Goal: Transaction & Acquisition: Purchase product/service

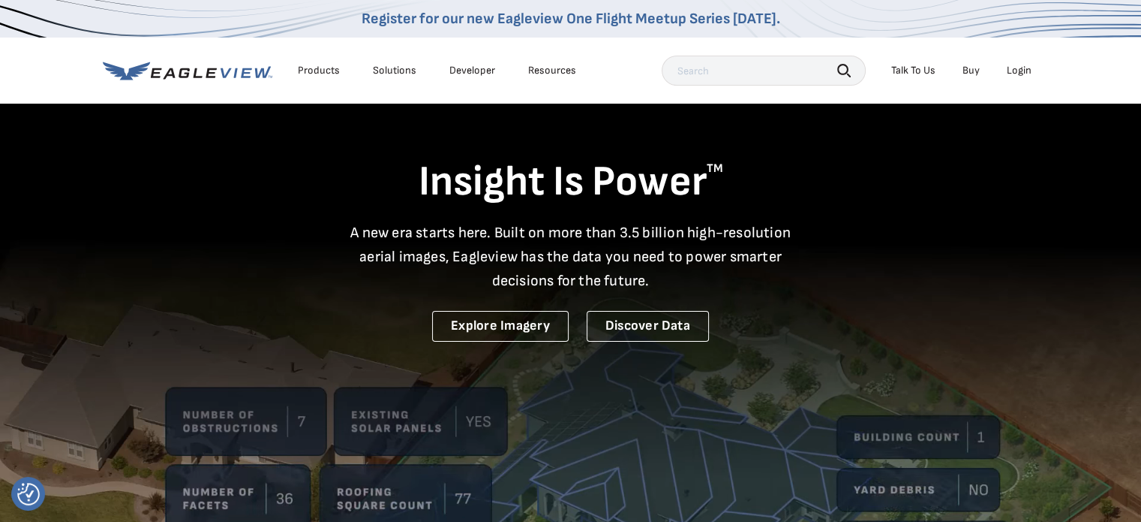
click at [1013, 68] on div "Login" at bounding box center [1019, 71] width 25 height 14
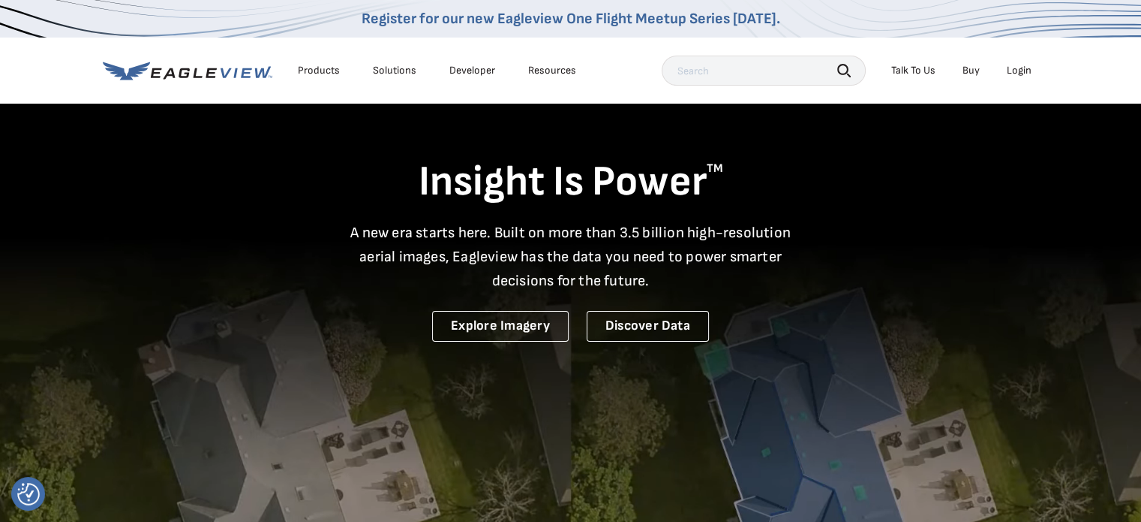
click at [1013, 68] on div "Login" at bounding box center [1019, 71] width 25 height 14
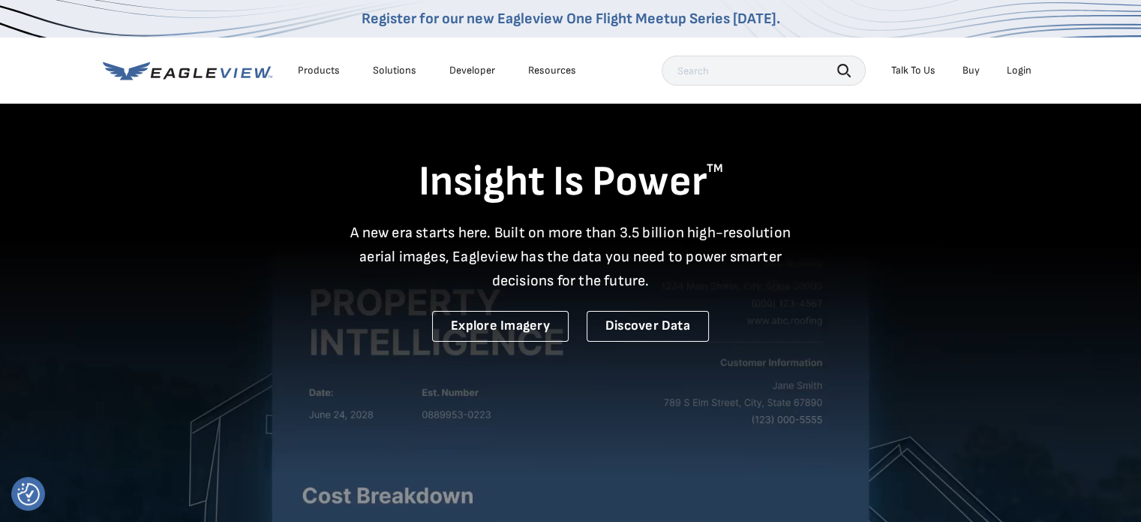
click at [1013, 68] on div "Login" at bounding box center [1019, 71] width 25 height 14
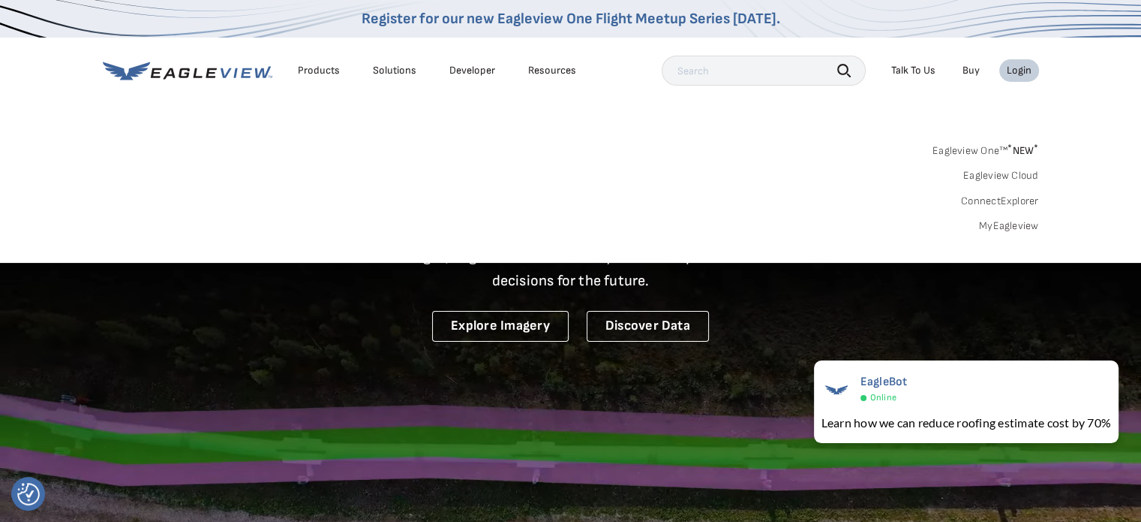
click at [993, 221] on link "MyEagleview" at bounding box center [1009, 226] width 60 height 14
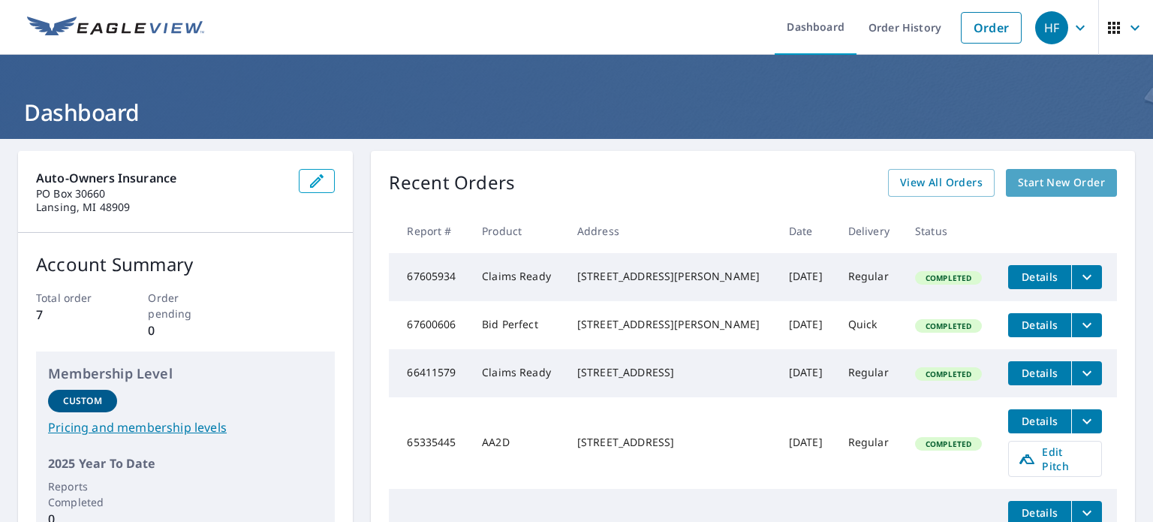
click at [1027, 186] on span "Start New Order" at bounding box center [1061, 182] width 87 height 19
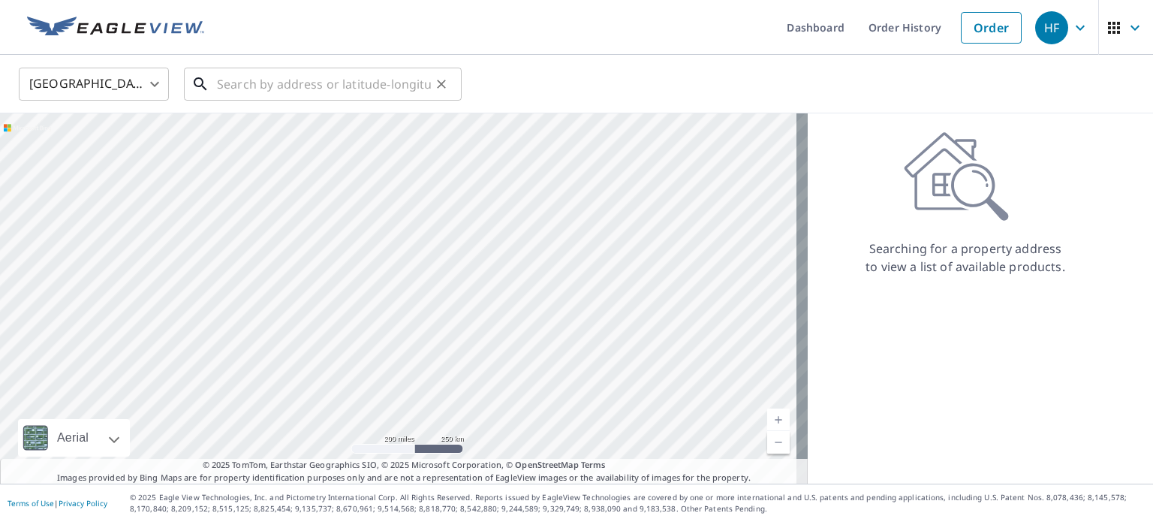
click at [343, 80] on input "text" at bounding box center [324, 84] width 214 height 42
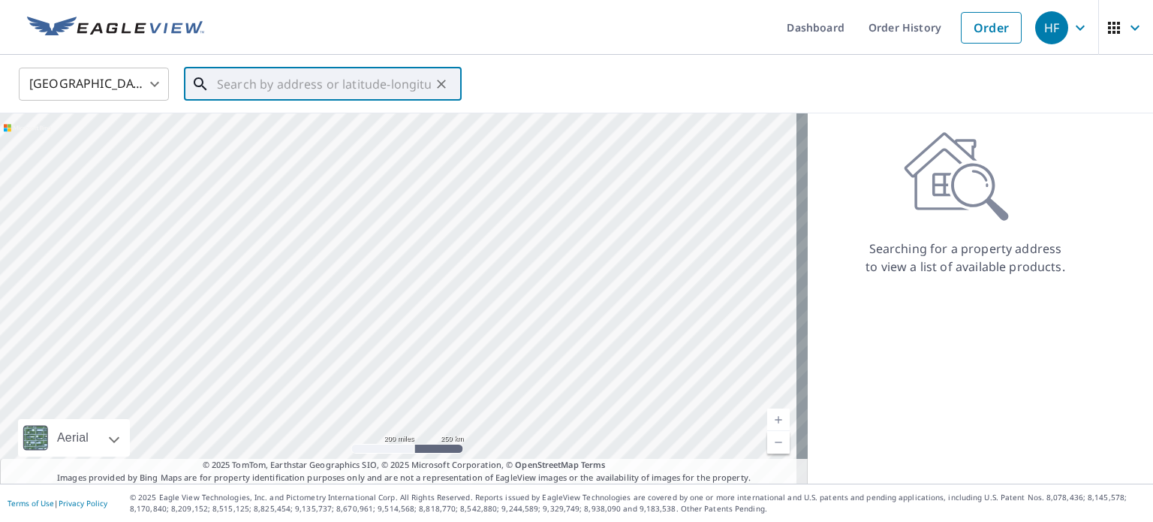
paste input "1108 HOLLY TREE FARMS RD BRENTWOOD, TN 37027-6300"
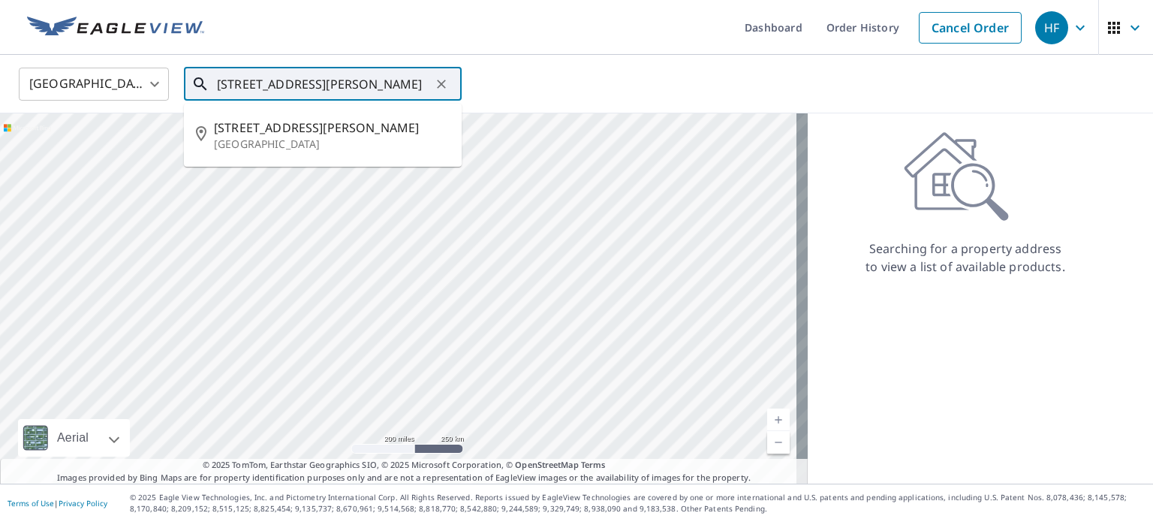
type input "1108 HOLLY TREE FARMS RD BRENTWOOD, TN 37027-6300"
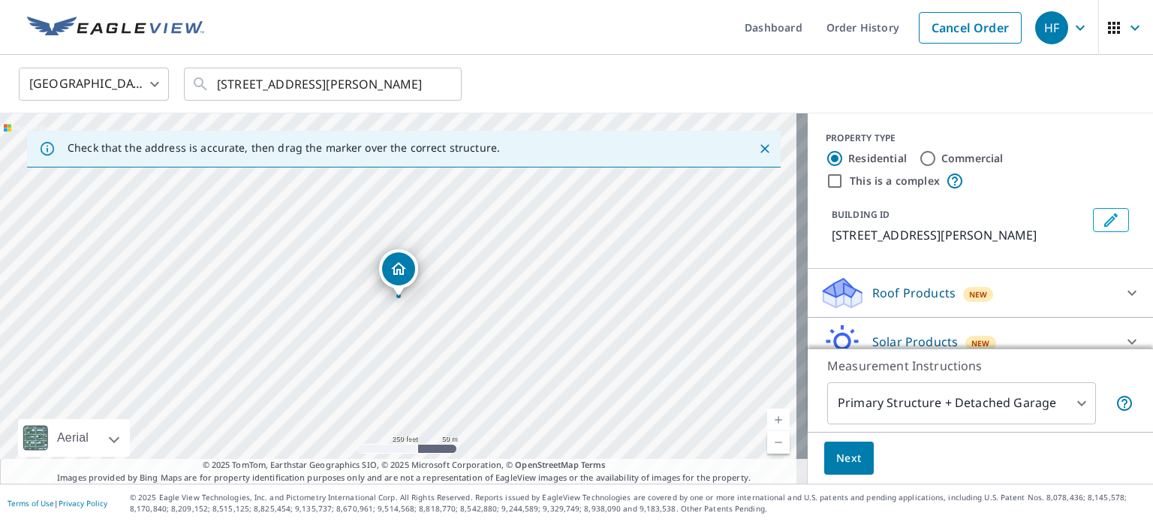
scroll to position [84, 0]
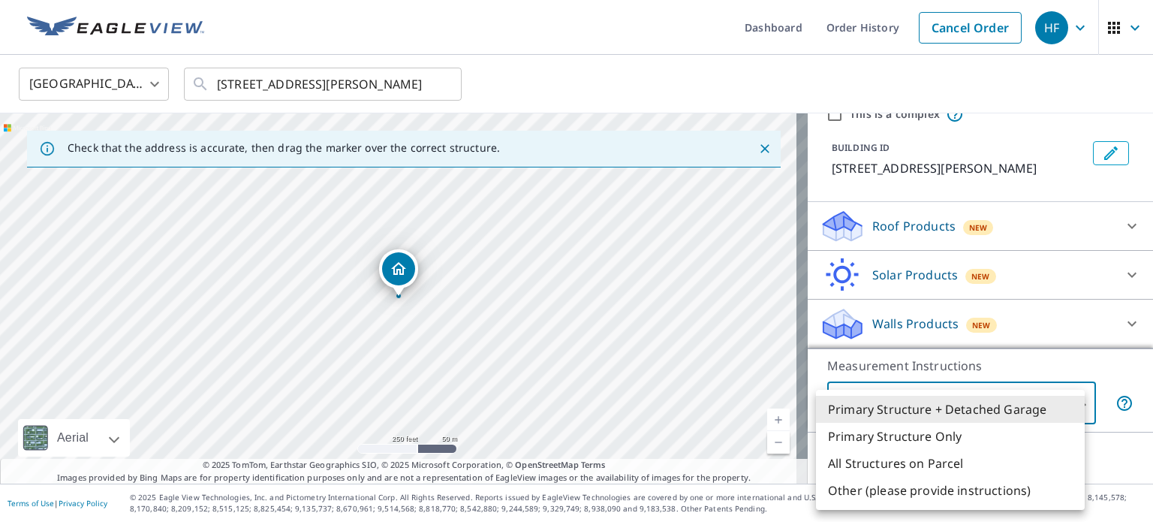
click at [1073, 401] on body "HF HF Dashboard Order History Cancel Order HF United States US ​ 1108 HOLLY TRE…" at bounding box center [576, 261] width 1153 height 522
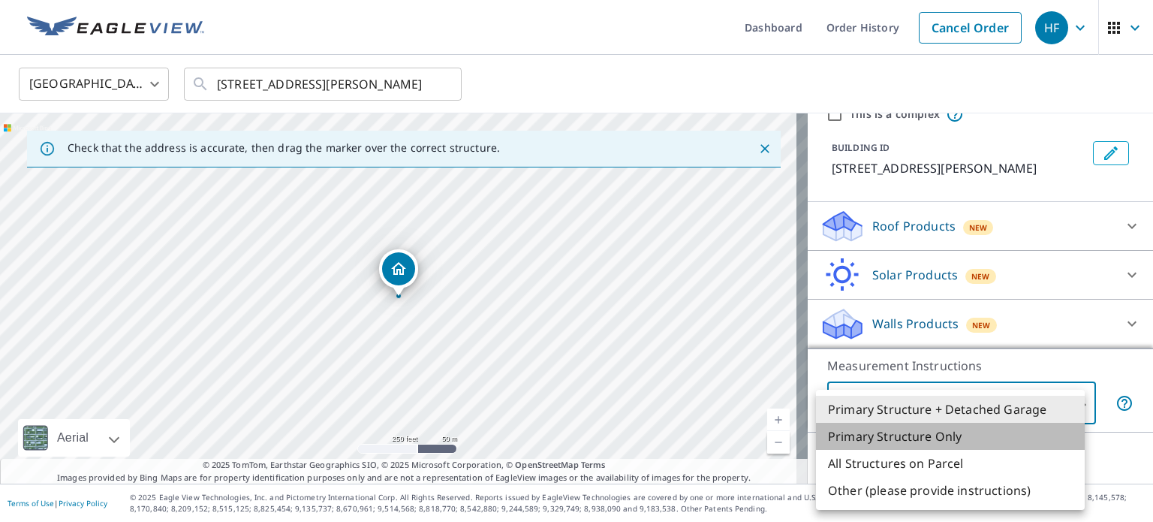
click at [928, 436] on li "Primary Structure Only" at bounding box center [950, 435] width 269 height 27
type input "2"
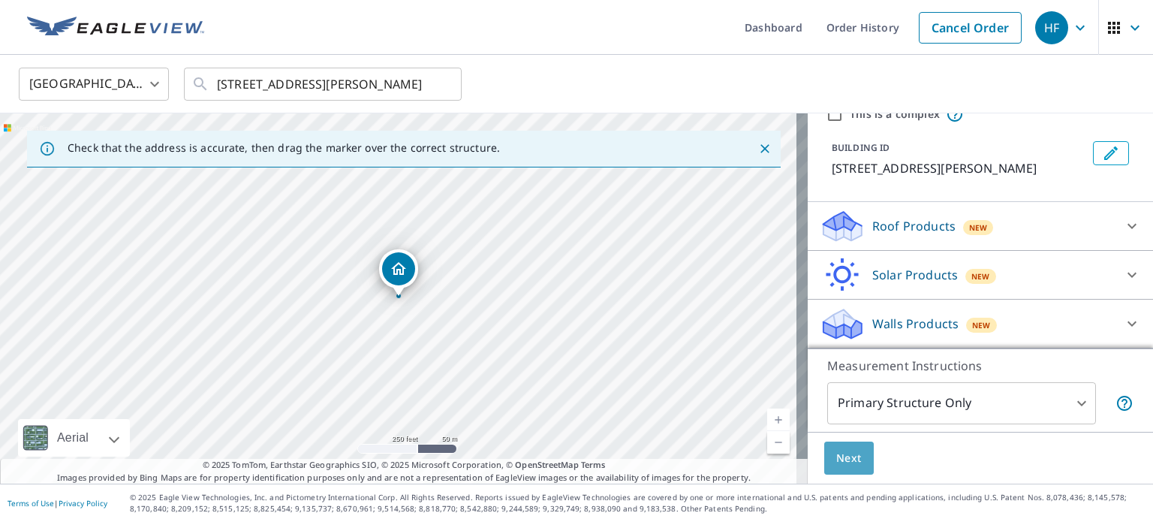
click at [836, 467] on span "Next" at bounding box center [849, 458] width 26 height 19
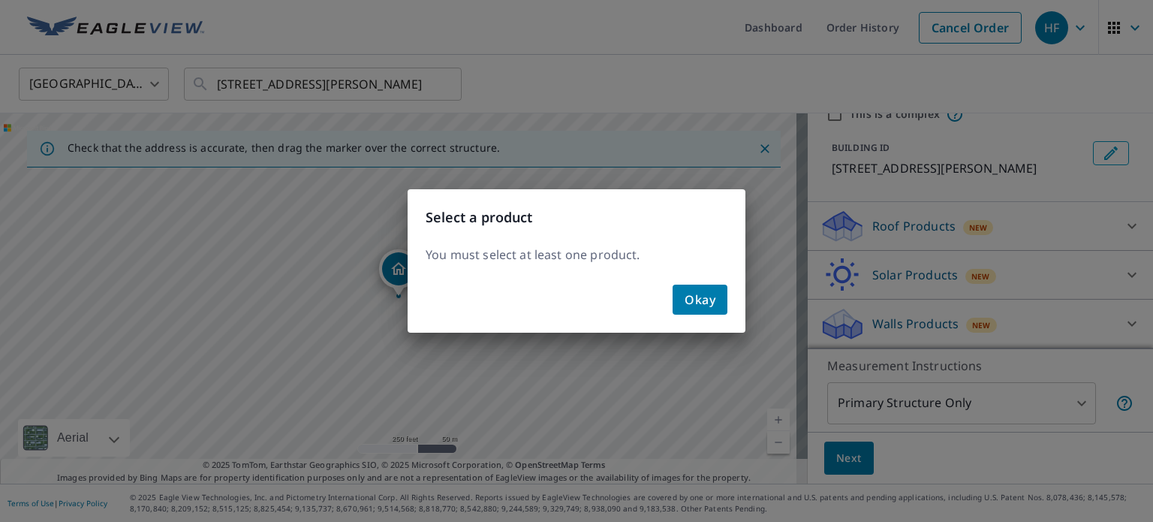
click at [703, 311] on button "Okay" at bounding box center [699, 299] width 55 height 30
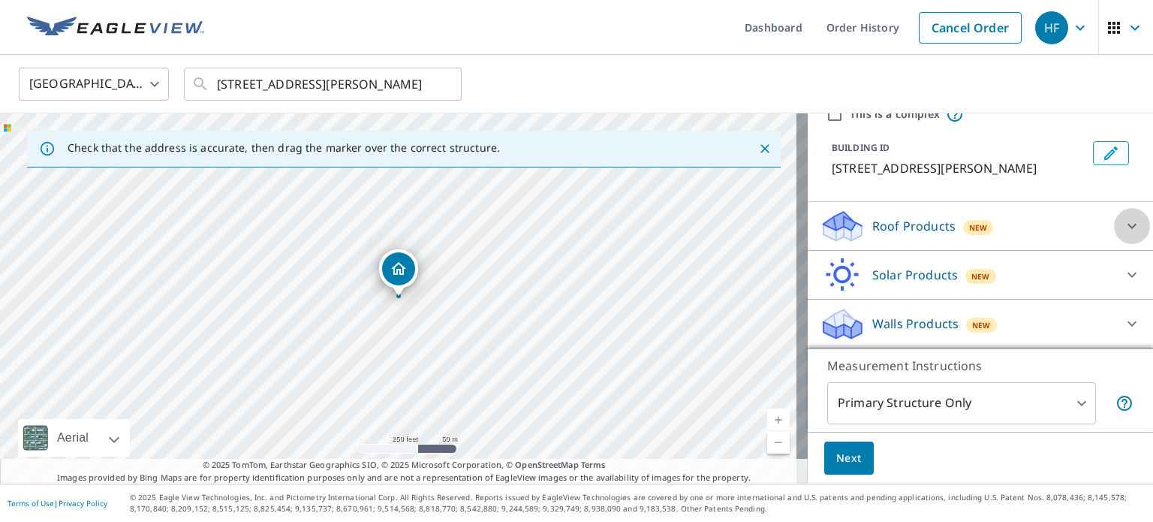
click at [1127, 228] on icon at bounding box center [1131, 226] width 9 height 5
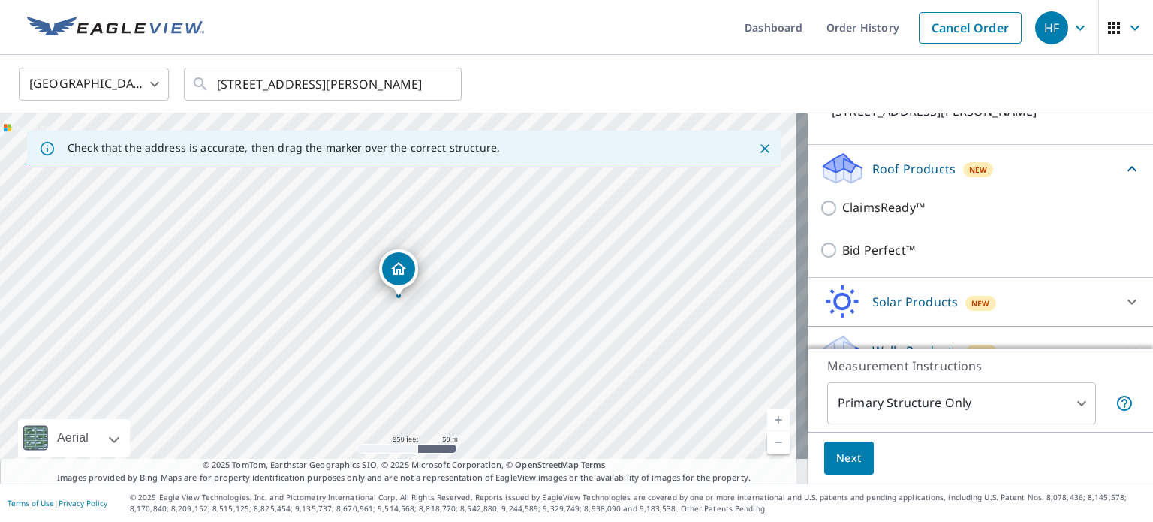
scroll to position [120, 0]
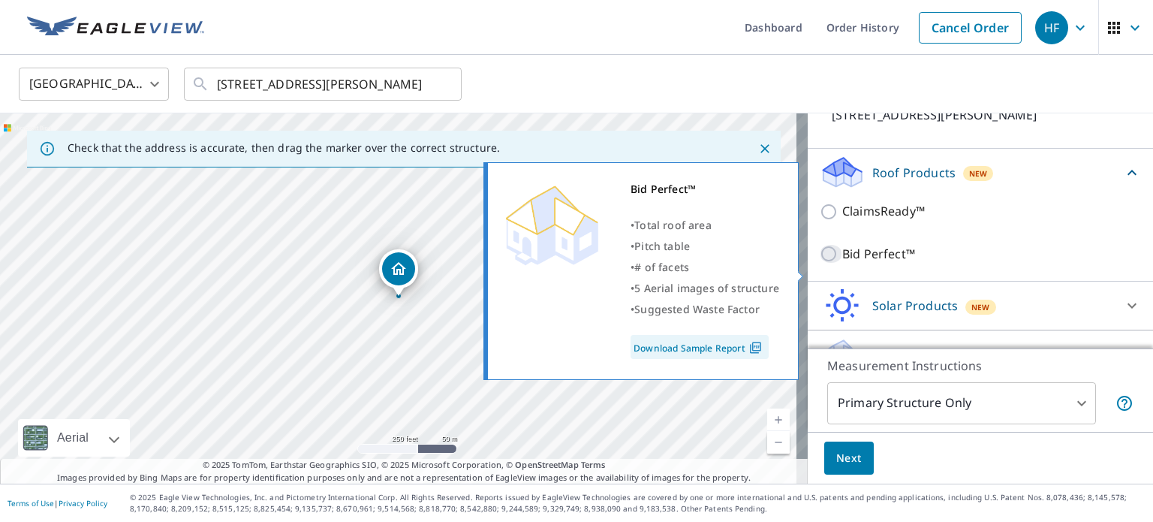
click at [819, 263] on input "Bid Perfect™" at bounding box center [830, 254] width 23 height 18
checkbox input "true"
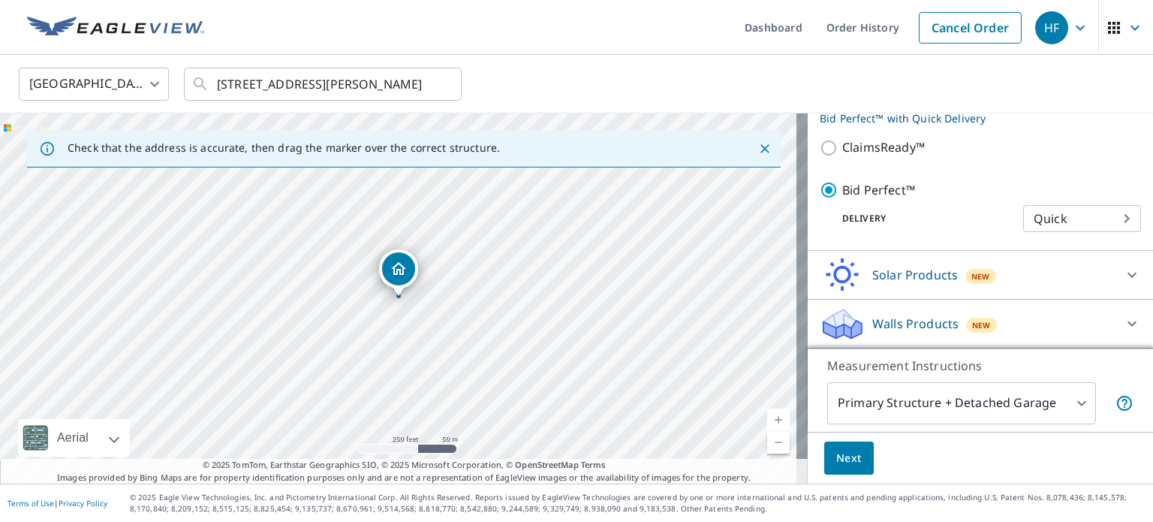
scroll to position [224, 0]
click at [1109, 218] on body "HF HF Dashboard Order History Cancel Order HF United States US ​ 1108 HOLLY TRE…" at bounding box center [576, 261] width 1153 height 522
click at [1109, 218] on li "Quick" at bounding box center [1059, 219] width 118 height 27
click at [1069, 398] on body "HF HF Dashboard Order History Cancel Order HF United States US ​ 1108 HOLLY TRE…" at bounding box center [576, 261] width 1153 height 522
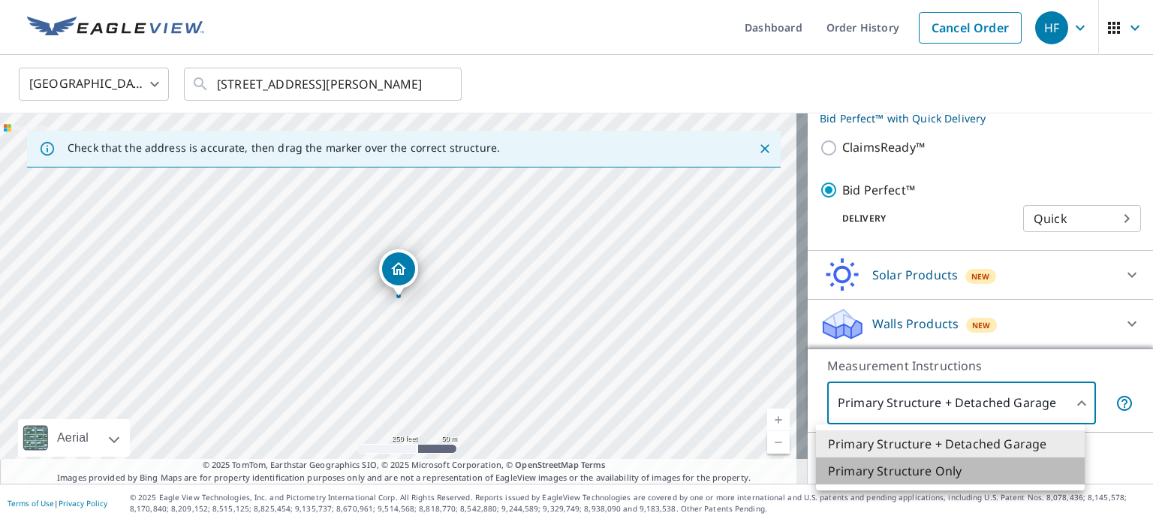
click at [942, 473] on li "Primary Structure Only" at bounding box center [950, 470] width 269 height 27
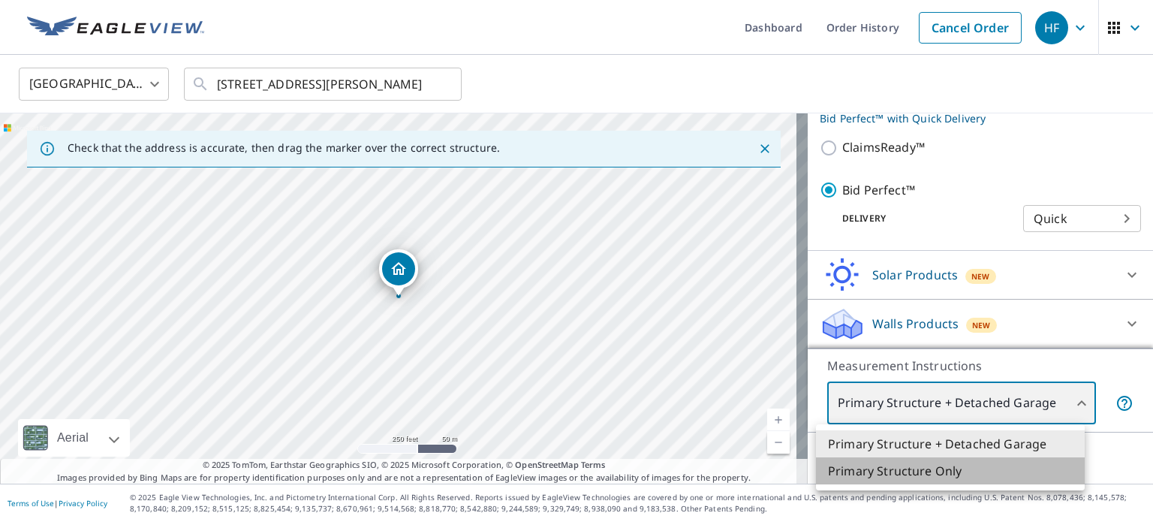
type input "2"
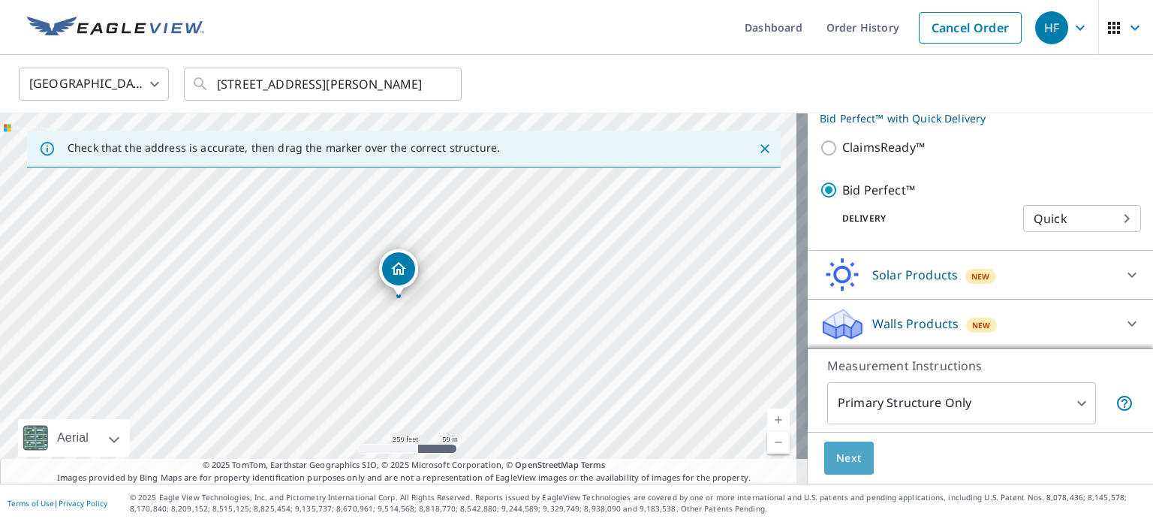
click at [836, 453] on span "Next" at bounding box center [849, 458] width 26 height 19
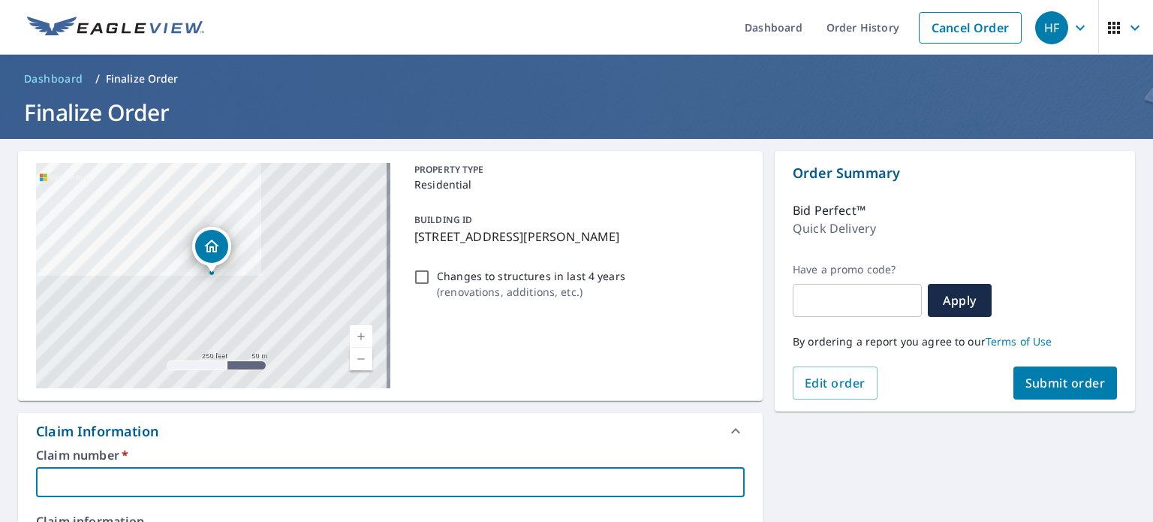
click at [375, 487] on input "text" at bounding box center [390, 482] width 708 height 30
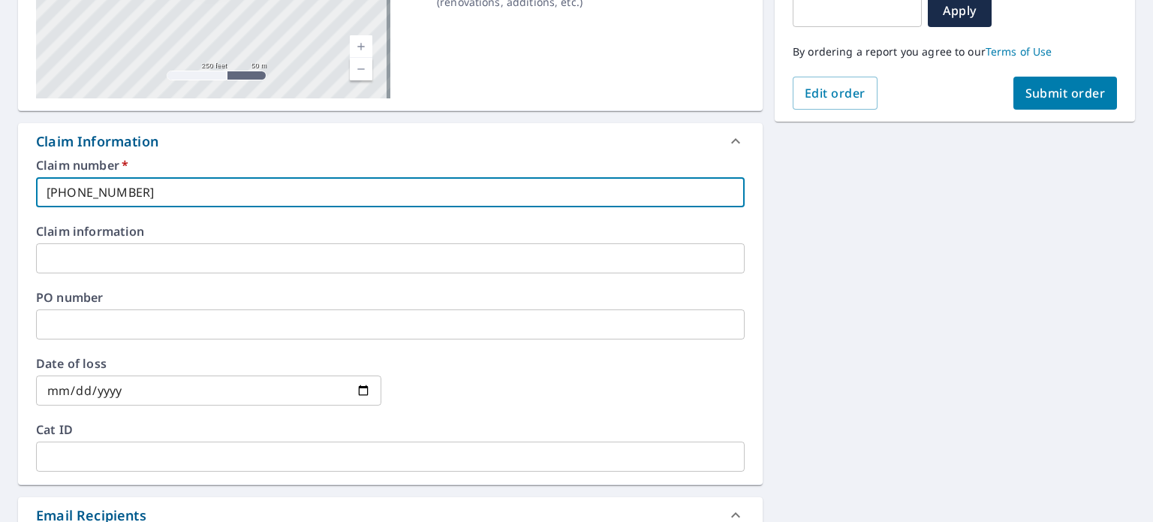
scroll to position [303, 0]
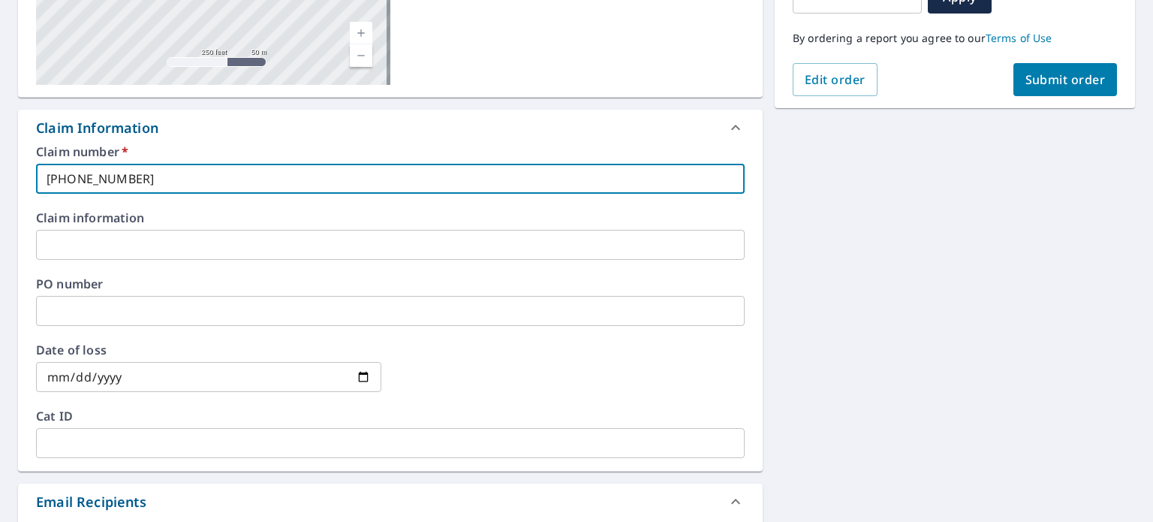
type input "300-0604443-2025"
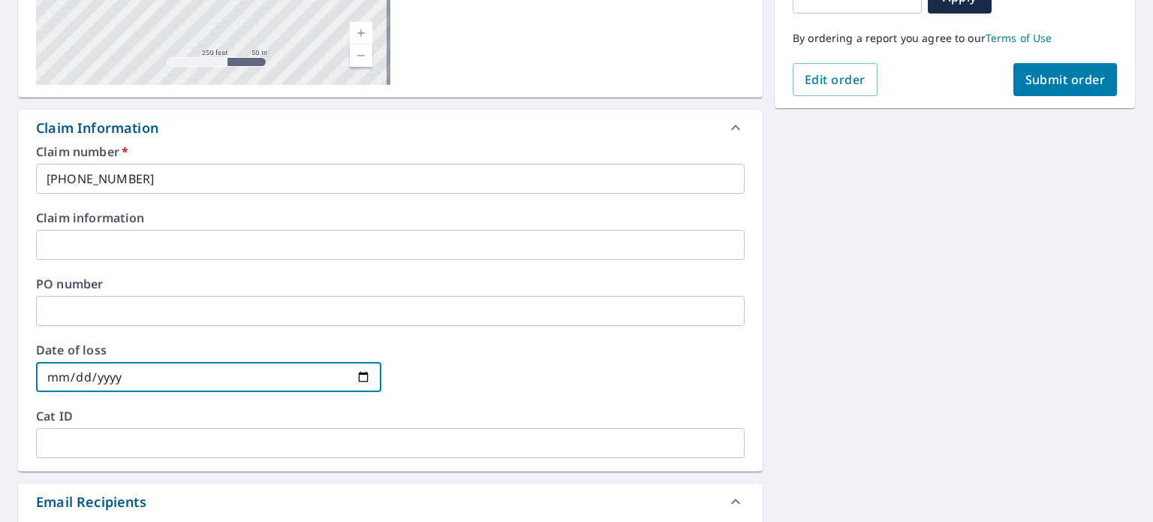
click at [359, 377] on input "date" at bounding box center [208, 377] width 345 height 30
type input "2025-05-08"
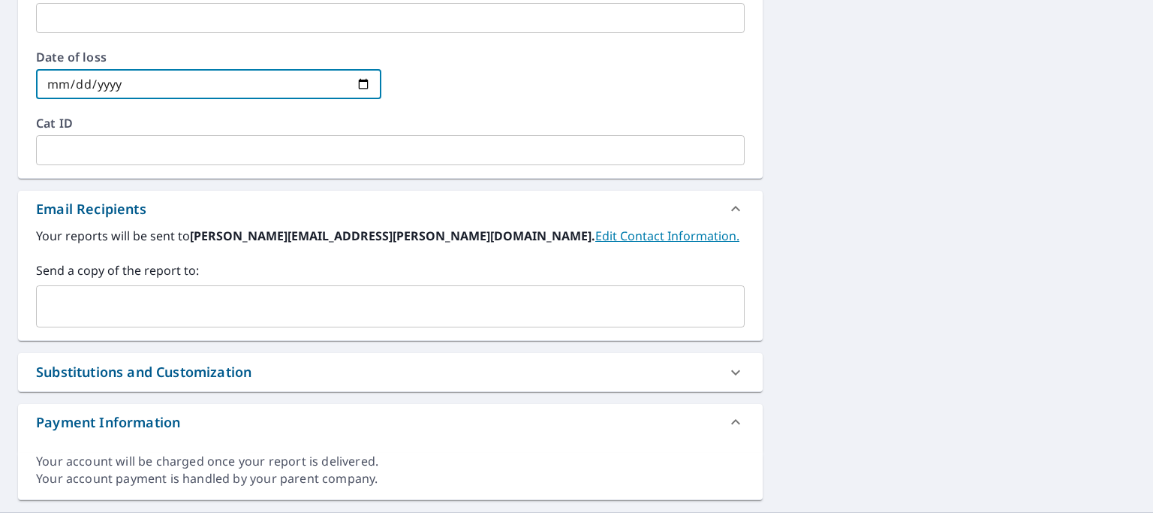
scroll to position [600, 0]
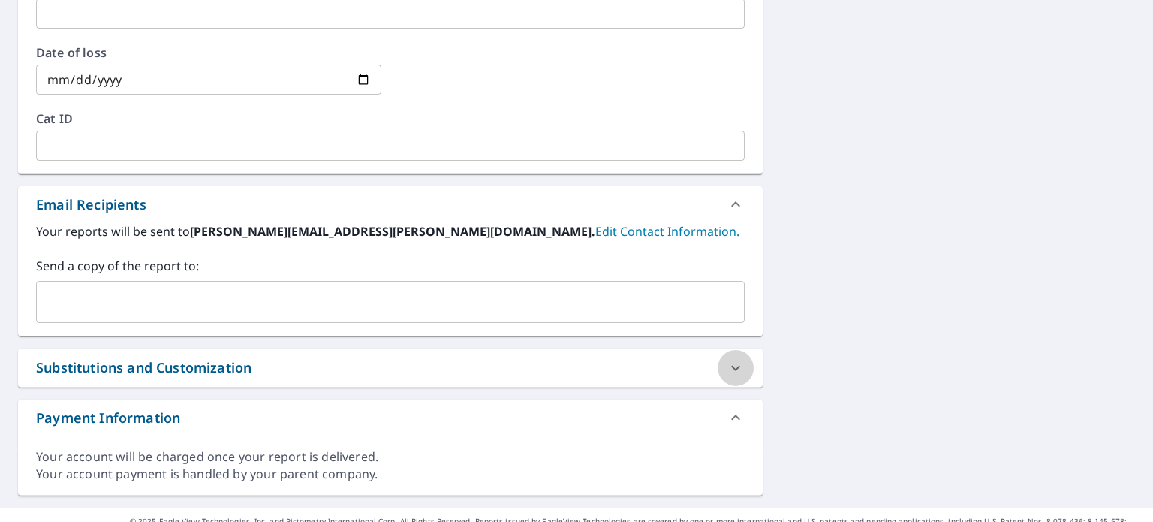
click at [731, 366] on icon at bounding box center [735, 367] width 9 height 5
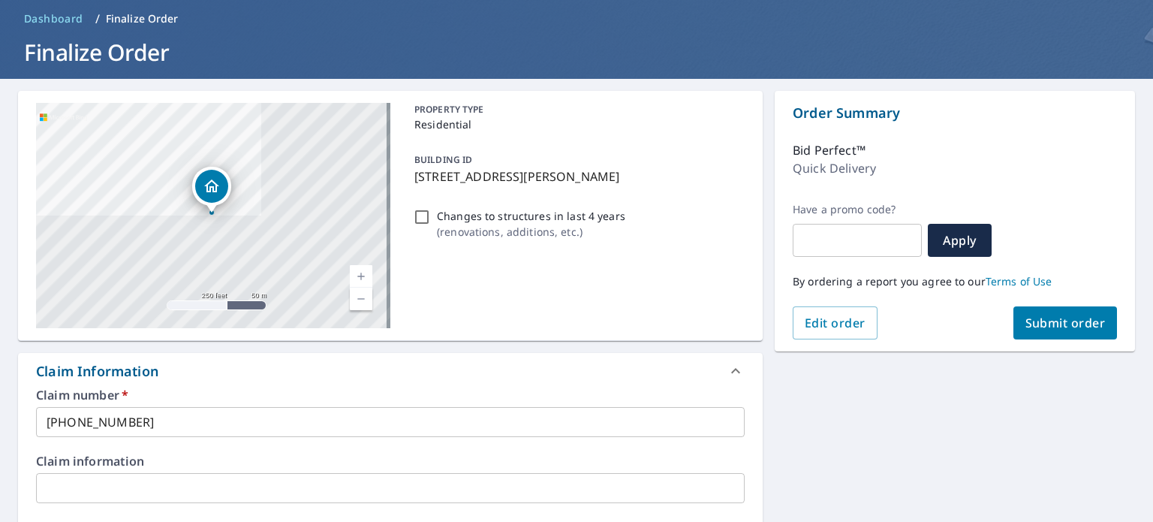
scroll to position [56, 0]
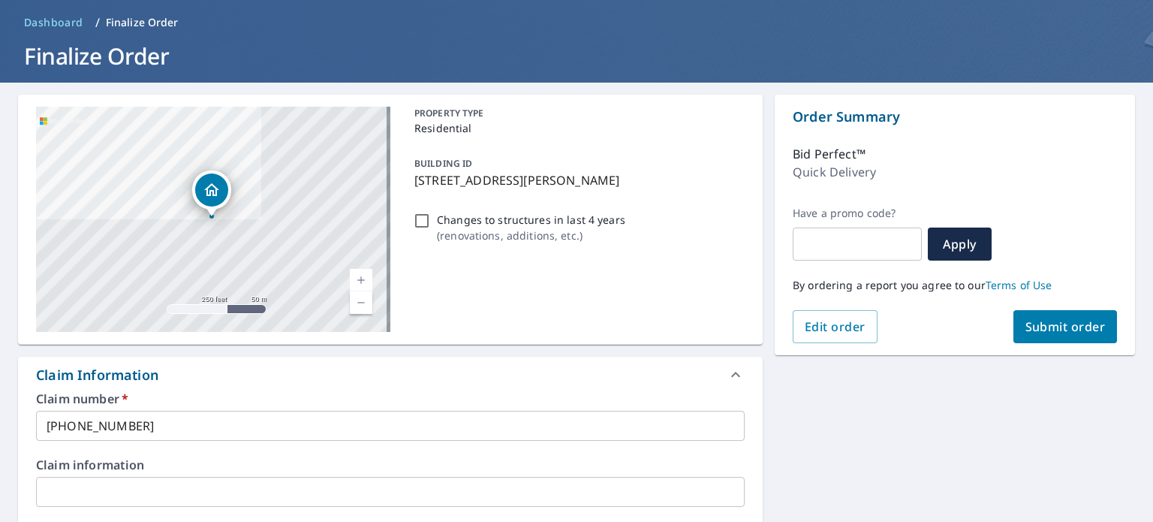
click at [1029, 324] on span "Submit order" at bounding box center [1065, 326] width 80 height 17
